Goal: Task Accomplishment & Management: Manage account settings

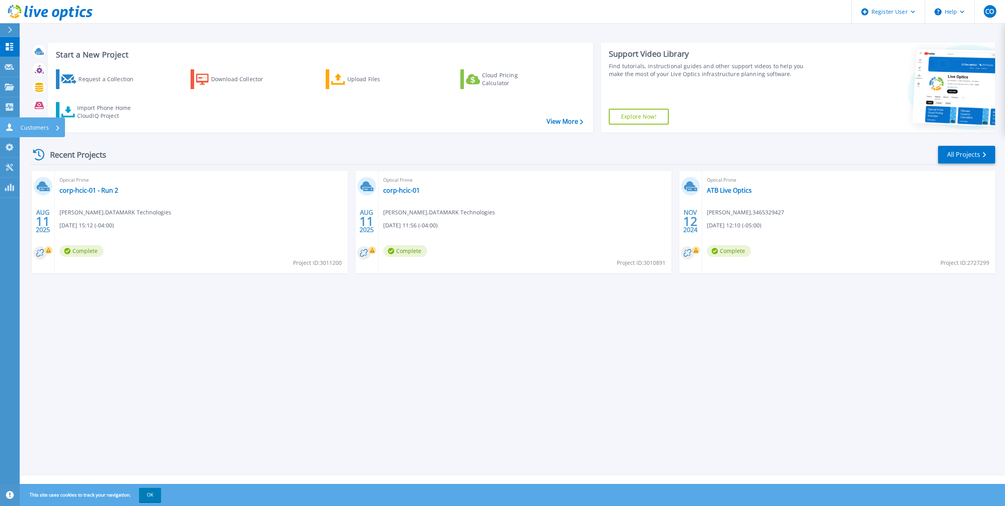
click at [22, 126] on p "Customers" at bounding box center [34, 127] width 28 height 20
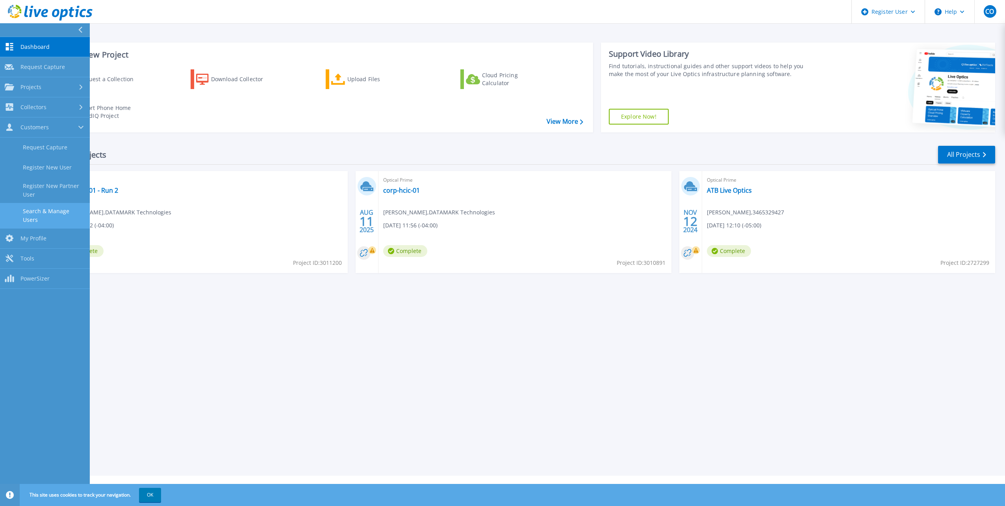
click at [51, 213] on link "Search & Manage Users" at bounding box center [45, 215] width 90 height 25
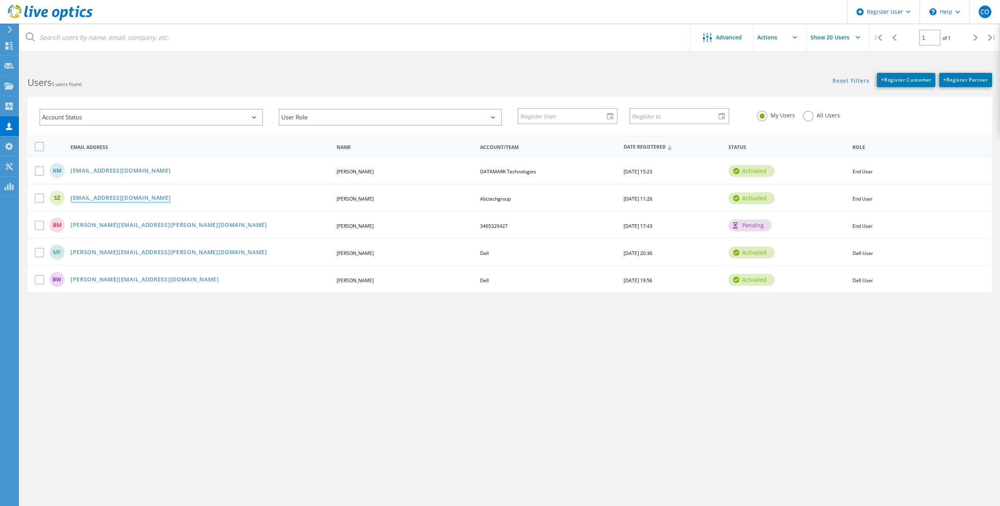
click at [123, 195] on link "[EMAIL_ADDRESS][DOMAIN_NAME]" at bounding box center [121, 198] width 100 height 7
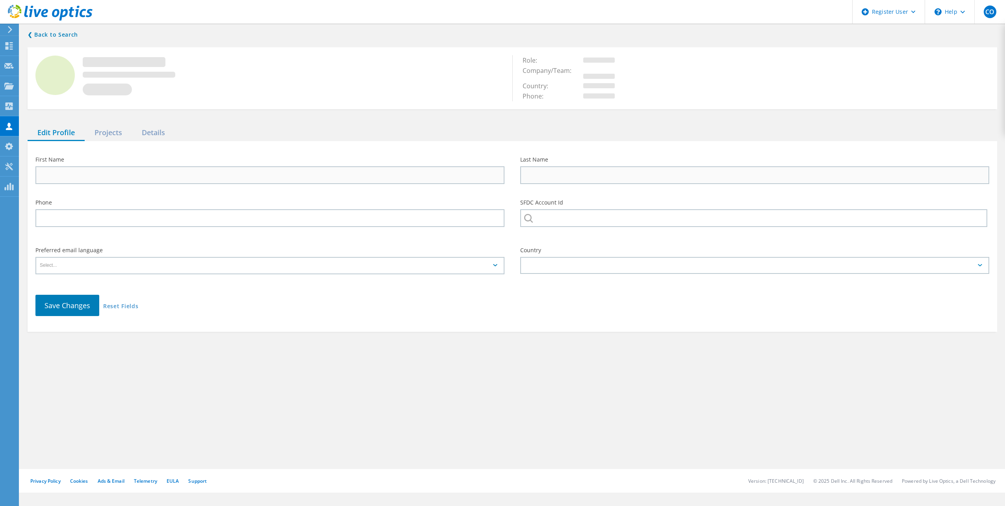
type input "[PERSON_NAME]"
type input "Abctechgroup"
type input "English"
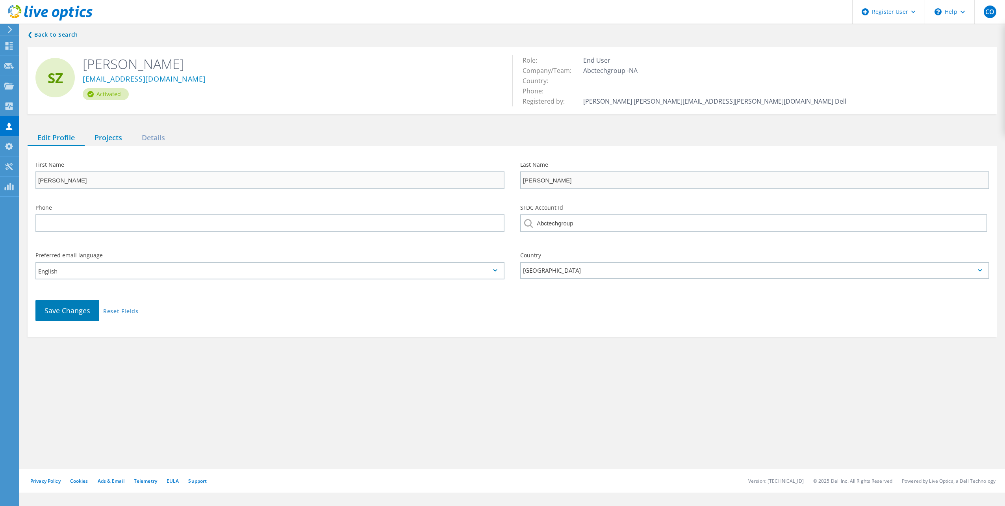
click at [113, 136] on div "Projects" at bounding box center [108, 138] width 47 height 16
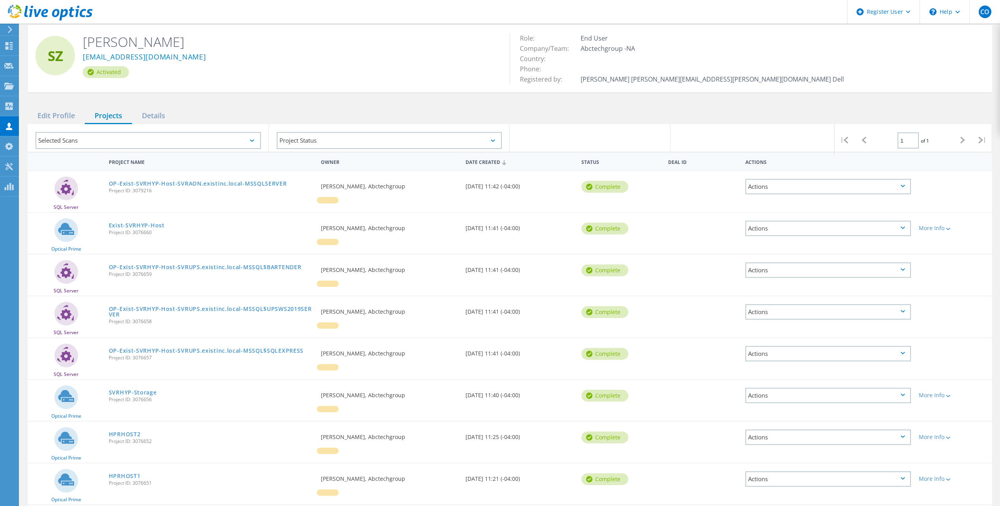
scroll to position [79, 0]
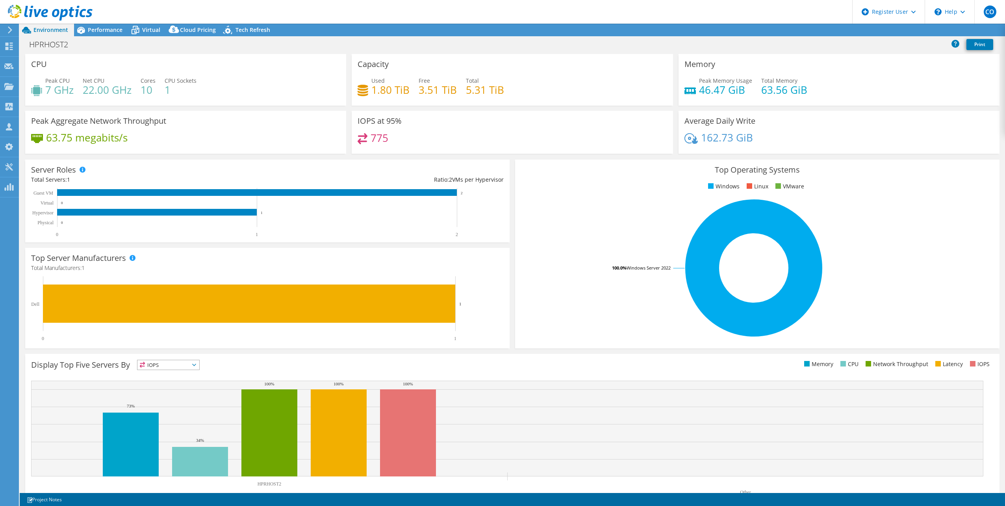
select select "USD"
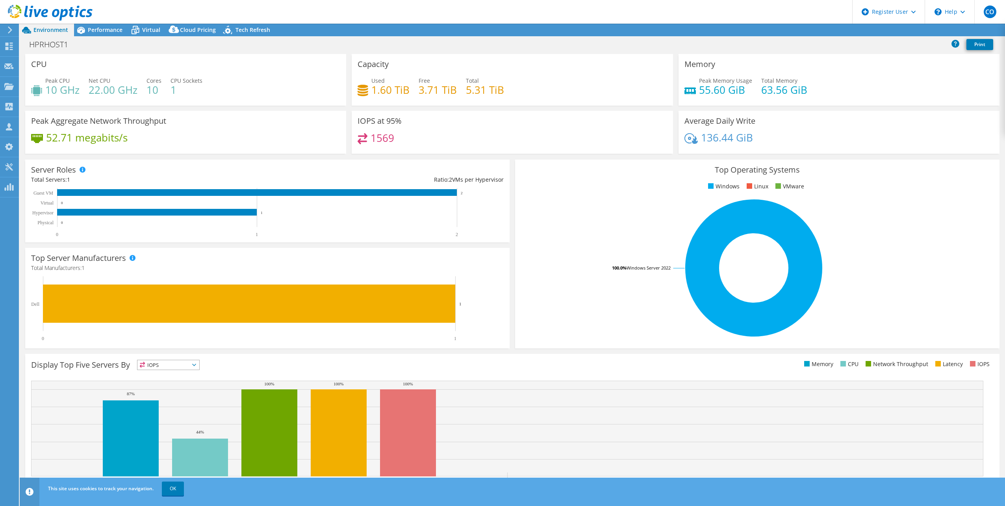
click at [564, 286] on rect at bounding box center [754, 268] width 466 height 138
